Goal: Information Seeking & Learning: Check status

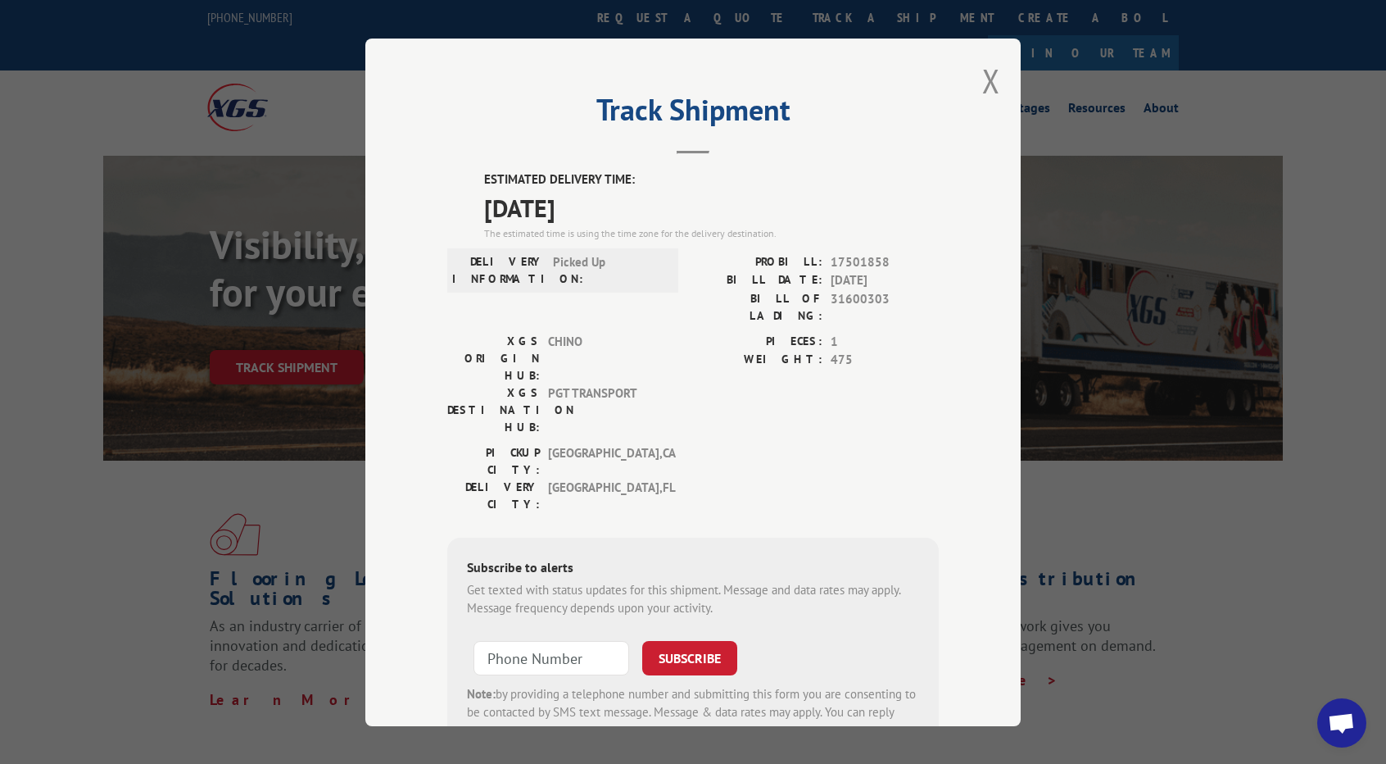
click at [860, 260] on span "17501858" at bounding box center [885, 261] width 108 height 19
copy span "17501858"
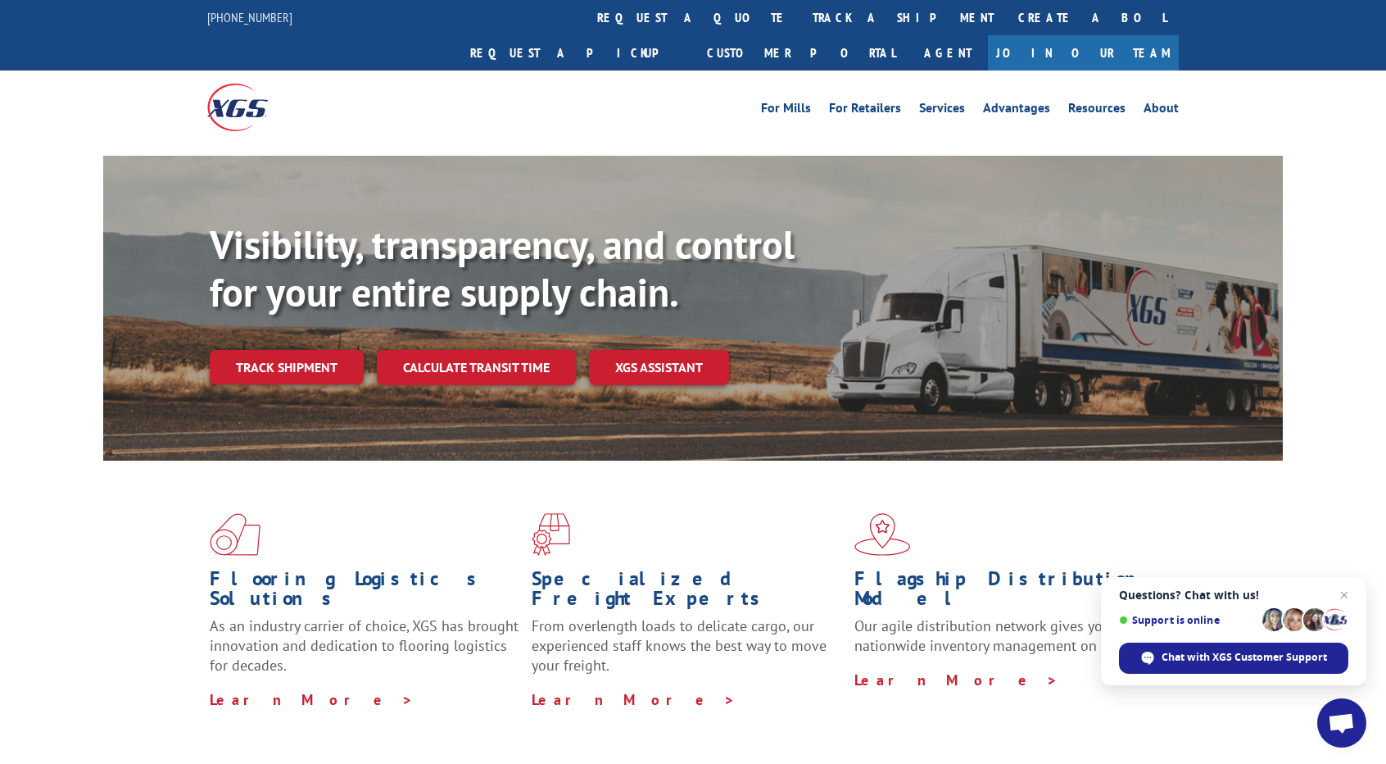
click at [311, 350] on link "Track shipment" at bounding box center [287, 367] width 154 height 34
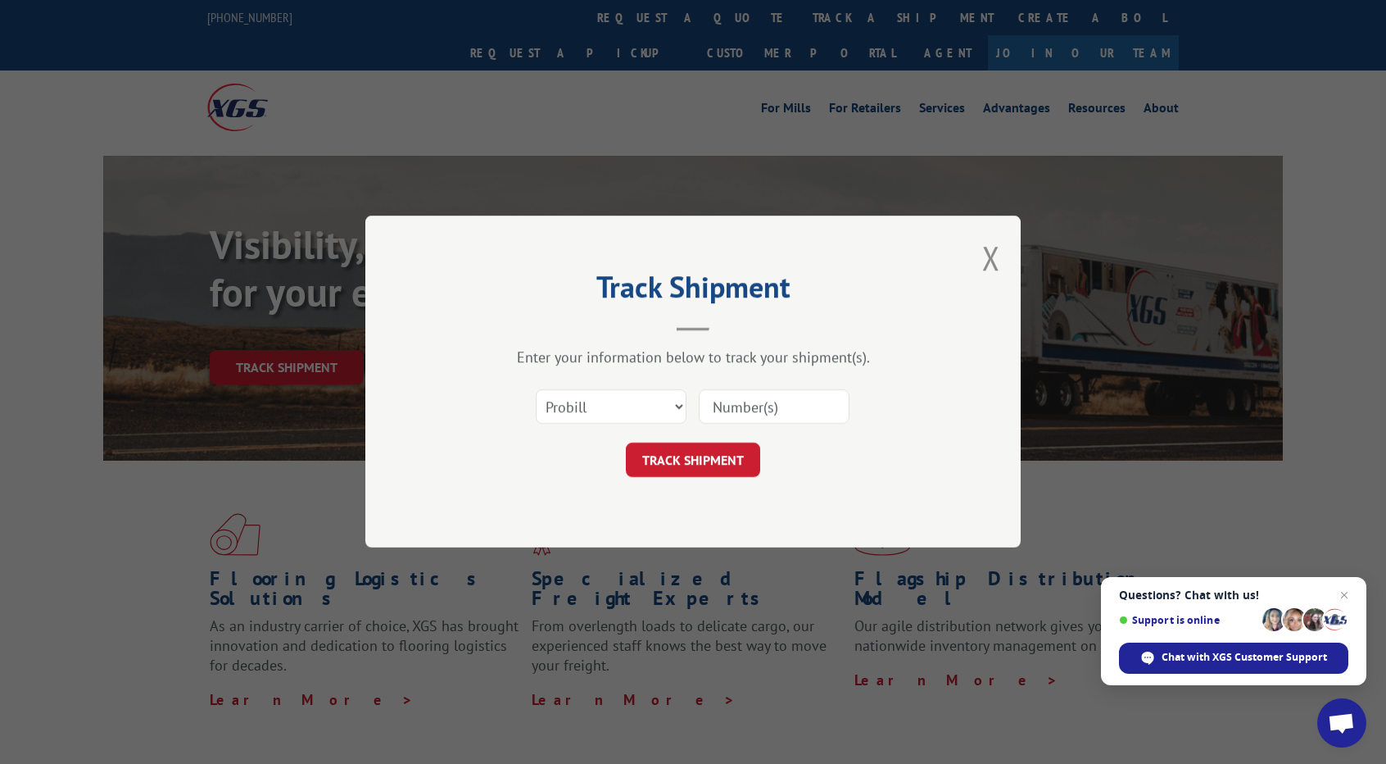
click at [777, 409] on input at bounding box center [774, 407] width 151 height 34
paste input "17501858"
type input "17501858"
click at [728, 458] on button "TRACK SHIPMENT" at bounding box center [693, 460] width 134 height 34
